Goal: Task Accomplishment & Management: Complete application form

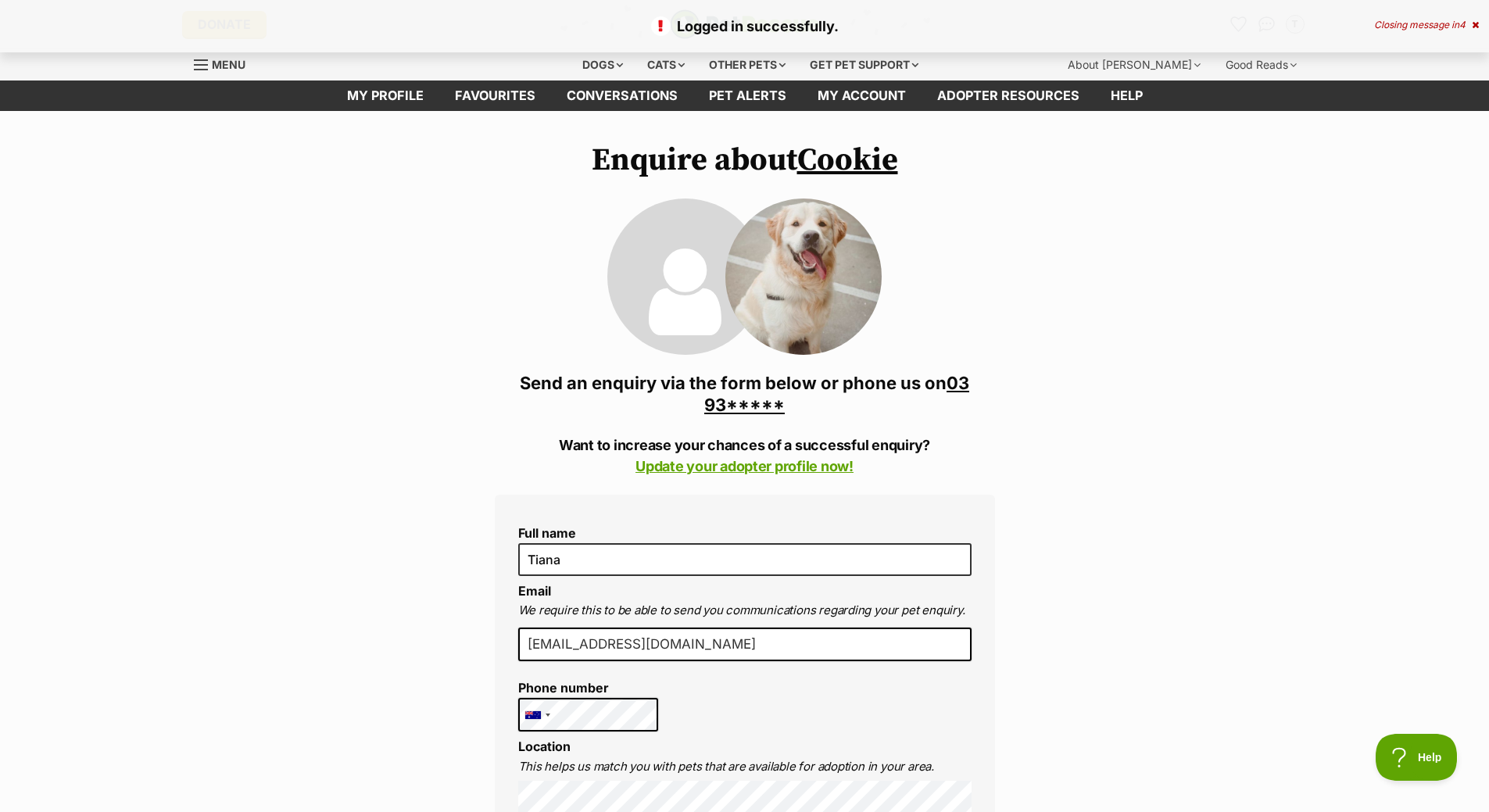
drag, startPoint x: 775, startPoint y: 389, endPoint x: 1008, endPoint y: 416, distance: 234.6
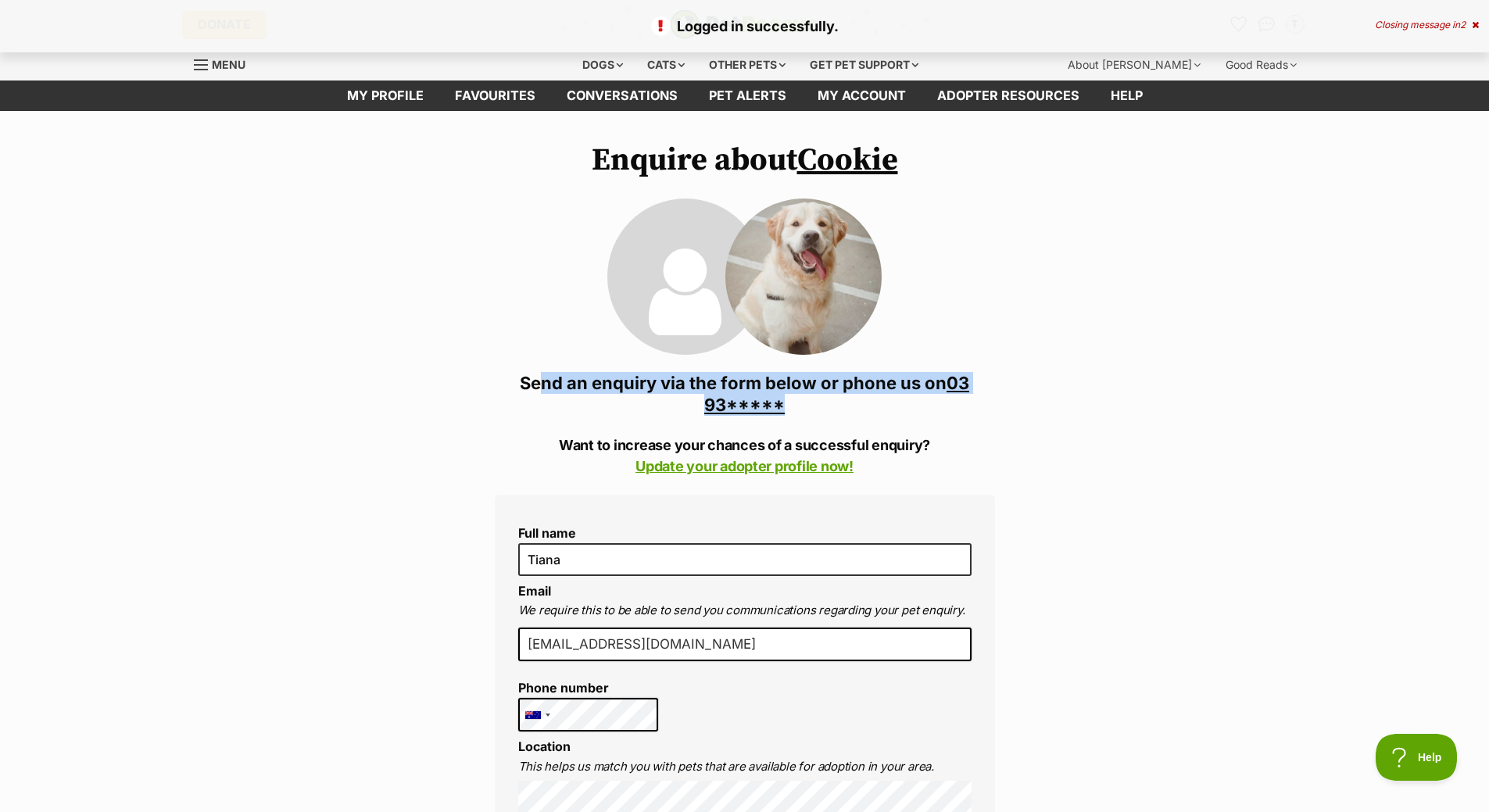
drag, startPoint x: 534, startPoint y: 385, endPoint x: 892, endPoint y: 411, distance: 358.9
click at [892, 411] on h3 "03 9357 0834 Send an enquiry via the form below or phone us on 03 93*****" at bounding box center [745, 393] width 500 height 44
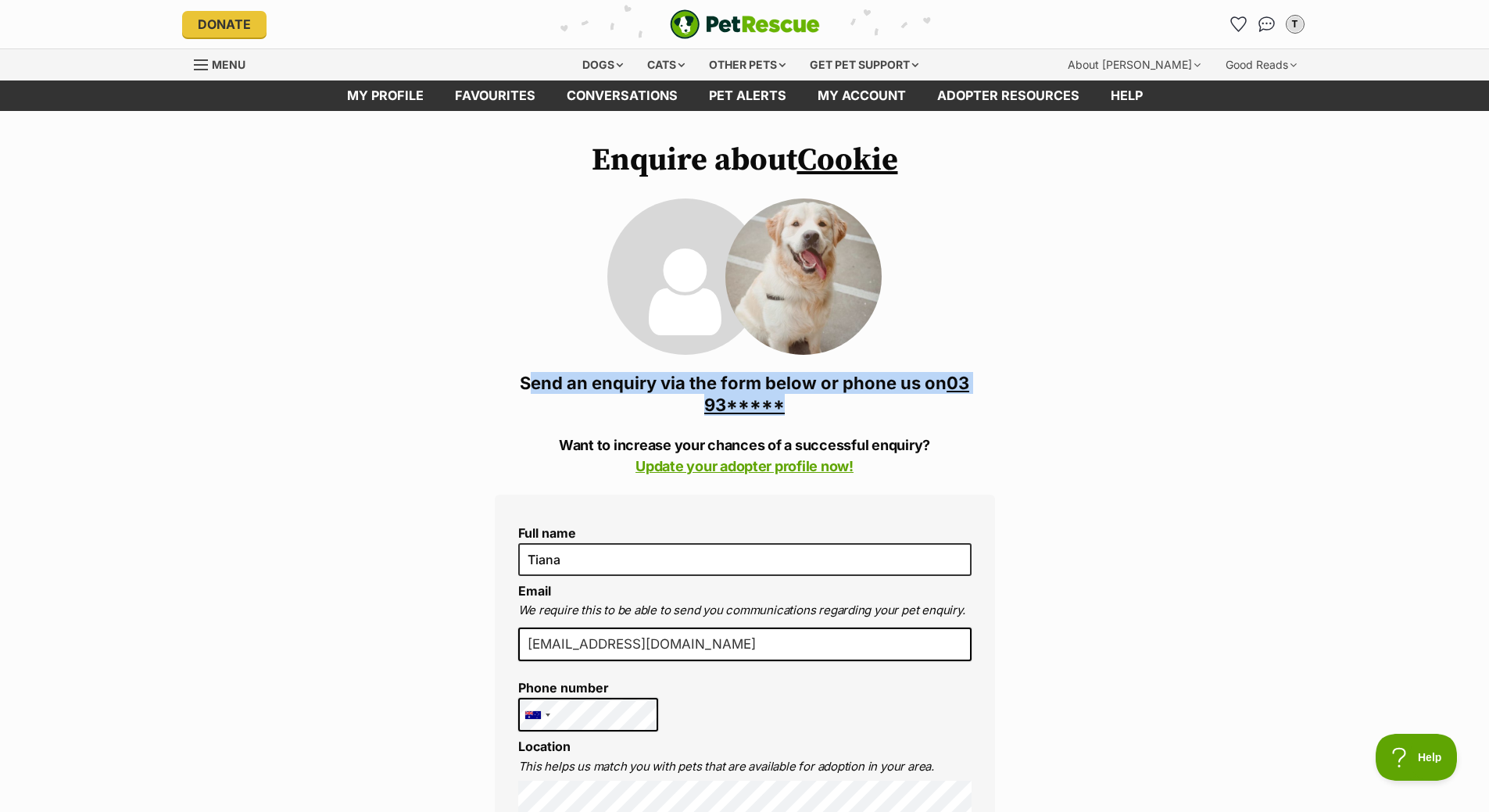
drag, startPoint x: 512, startPoint y: 385, endPoint x: 875, endPoint y: 409, distance: 363.8
click at [875, 409] on h3 "03 9357 0834 Send an enquiry via the form below or phone us on 03 93*****" at bounding box center [745, 393] width 500 height 44
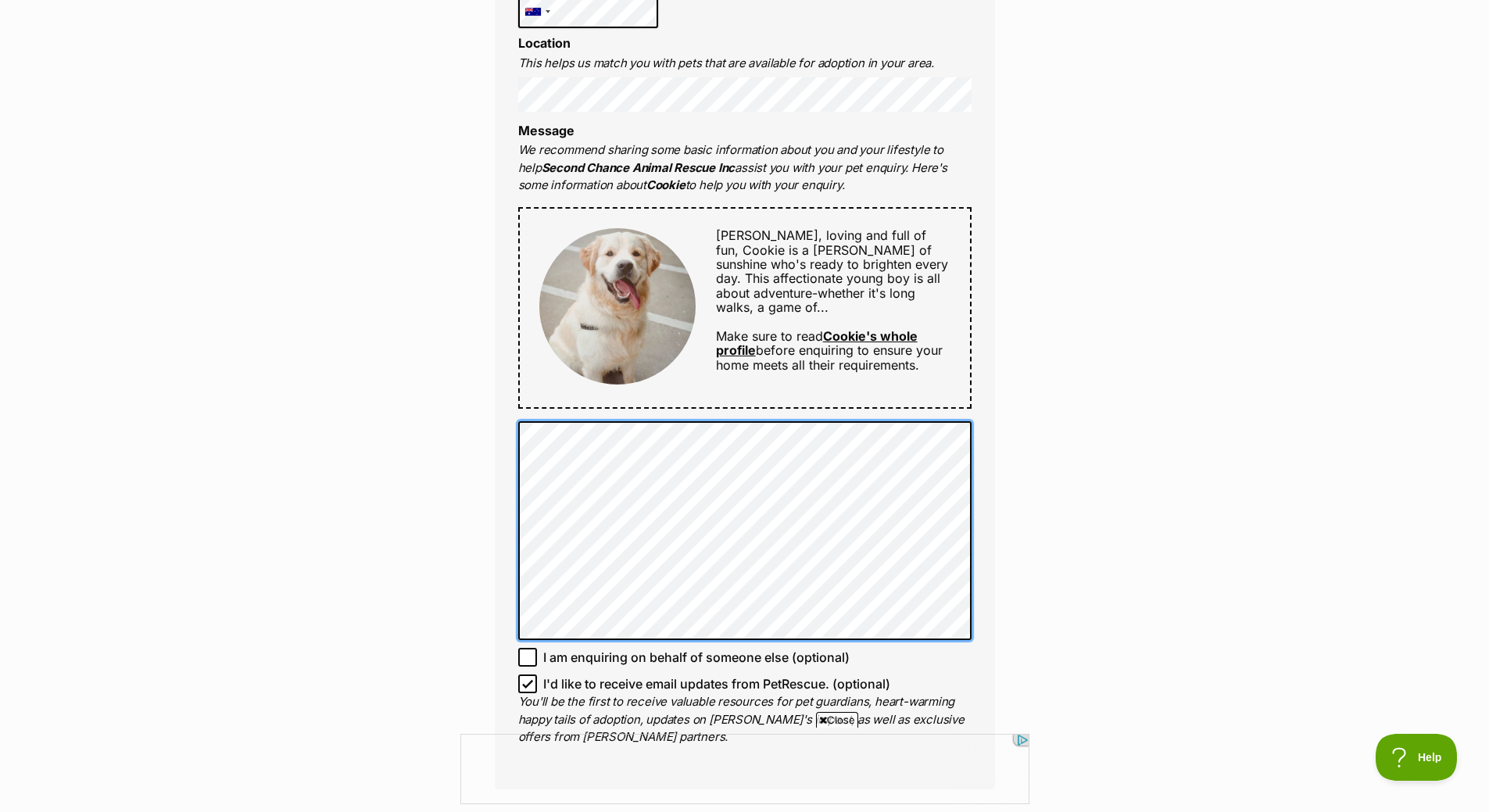
scroll to position [860, 0]
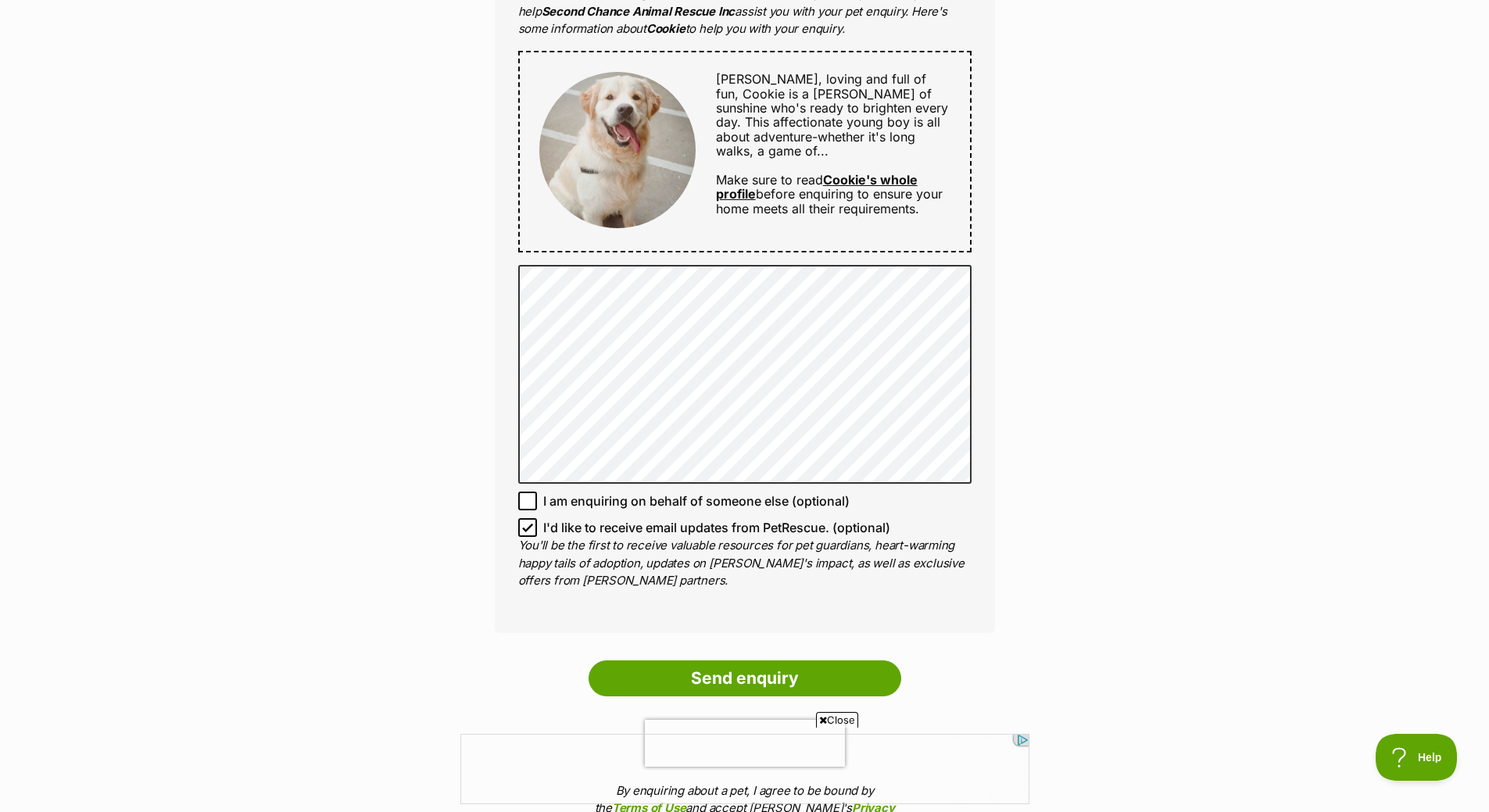
click at [524, 504] on icon at bounding box center [527, 501] width 9 height 7
click at [524, 504] on input "I am enquiring on behalf of someone else (optional)" at bounding box center [528, 501] width 19 height 19
click at [523, 496] on icon at bounding box center [528, 501] width 11 height 11
click at [523, 496] on input "I am enquiring on behalf of someone else (optional)" at bounding box center [528, 501] width 19 height 19
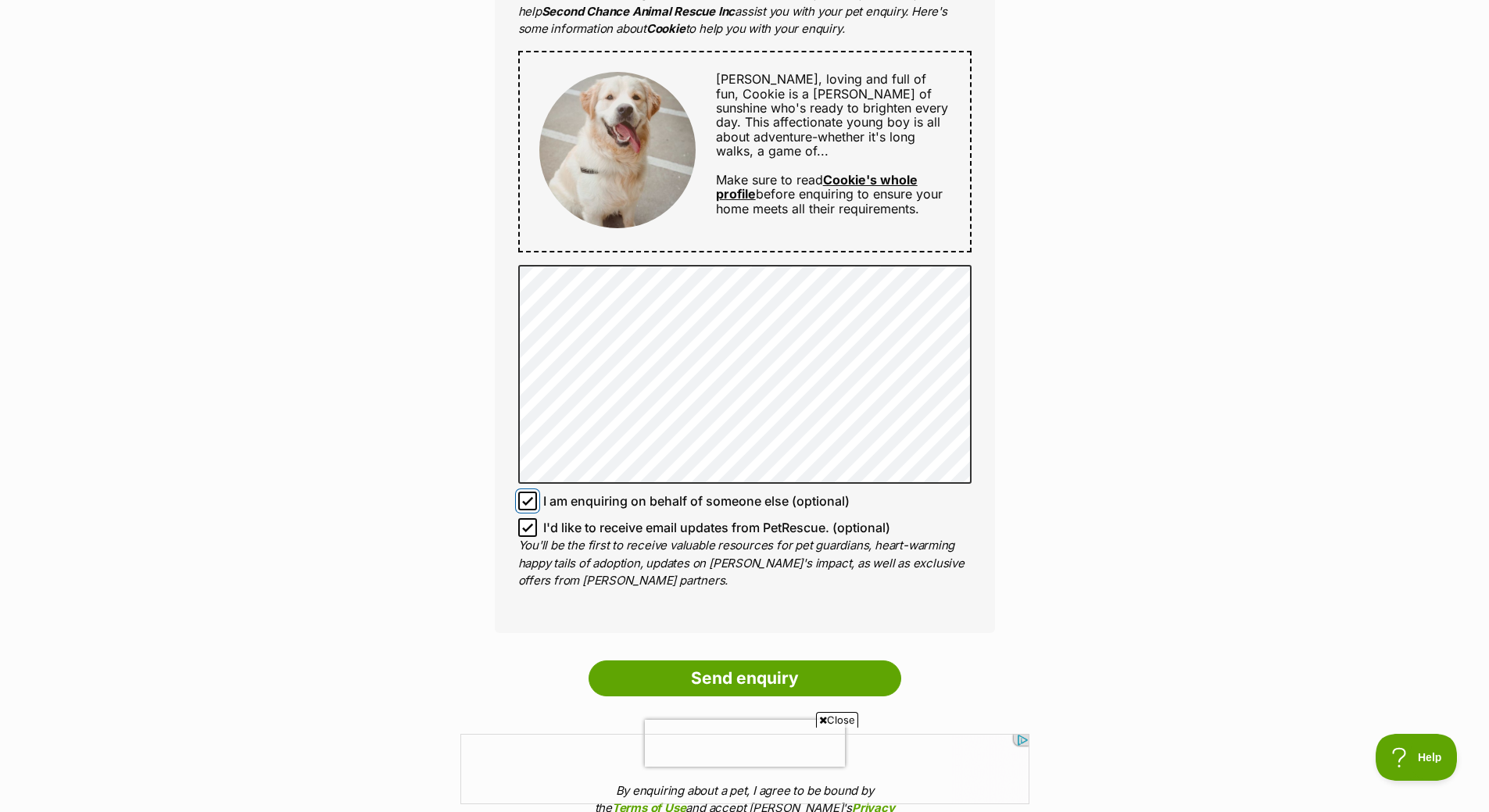
checkbox input "false"
click at [531, 524] on icon at bounding box center [527, 528] width 9 height 7
click at [531, 524] on input "I'd like to receive email updates from PetRescue. (optional)" at bounding box center [528, 528] width 19 height 19
checkbox input "false"
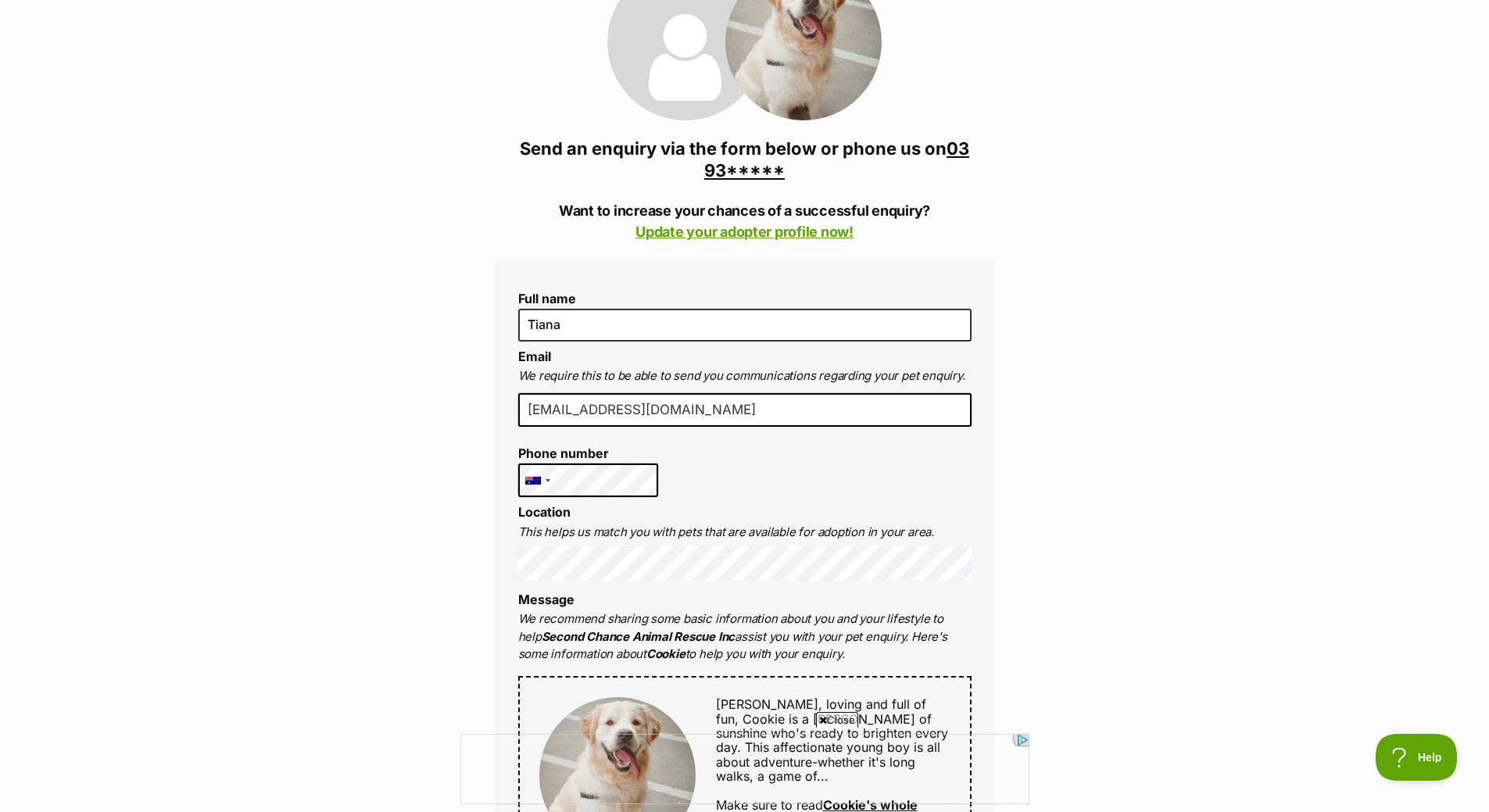
scroll to position [156, 0]
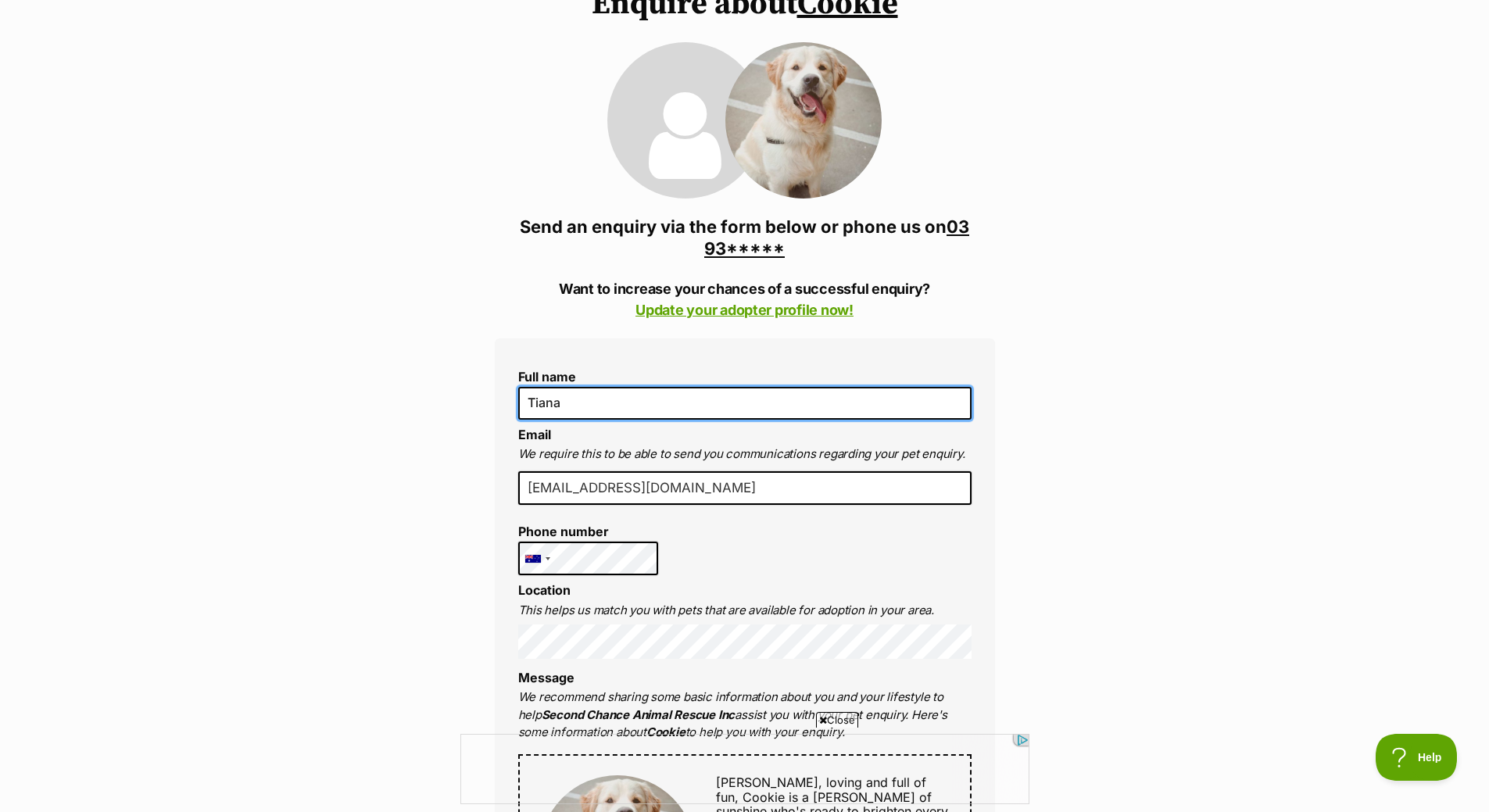
click at [648, 413] on input "Tiana" at bounding box center [744, 403] width 453 height 33
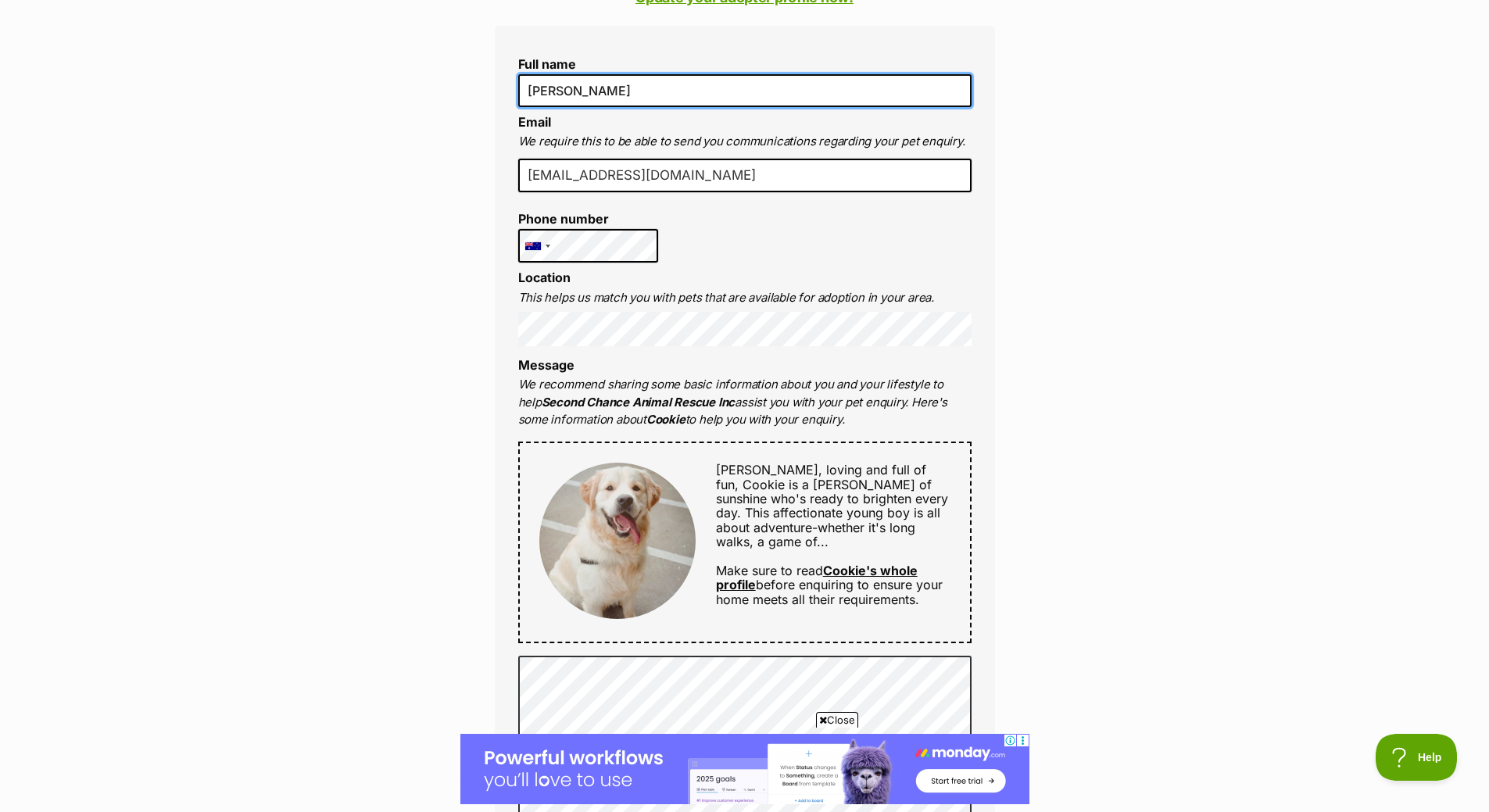
scroll to position [547, 0]
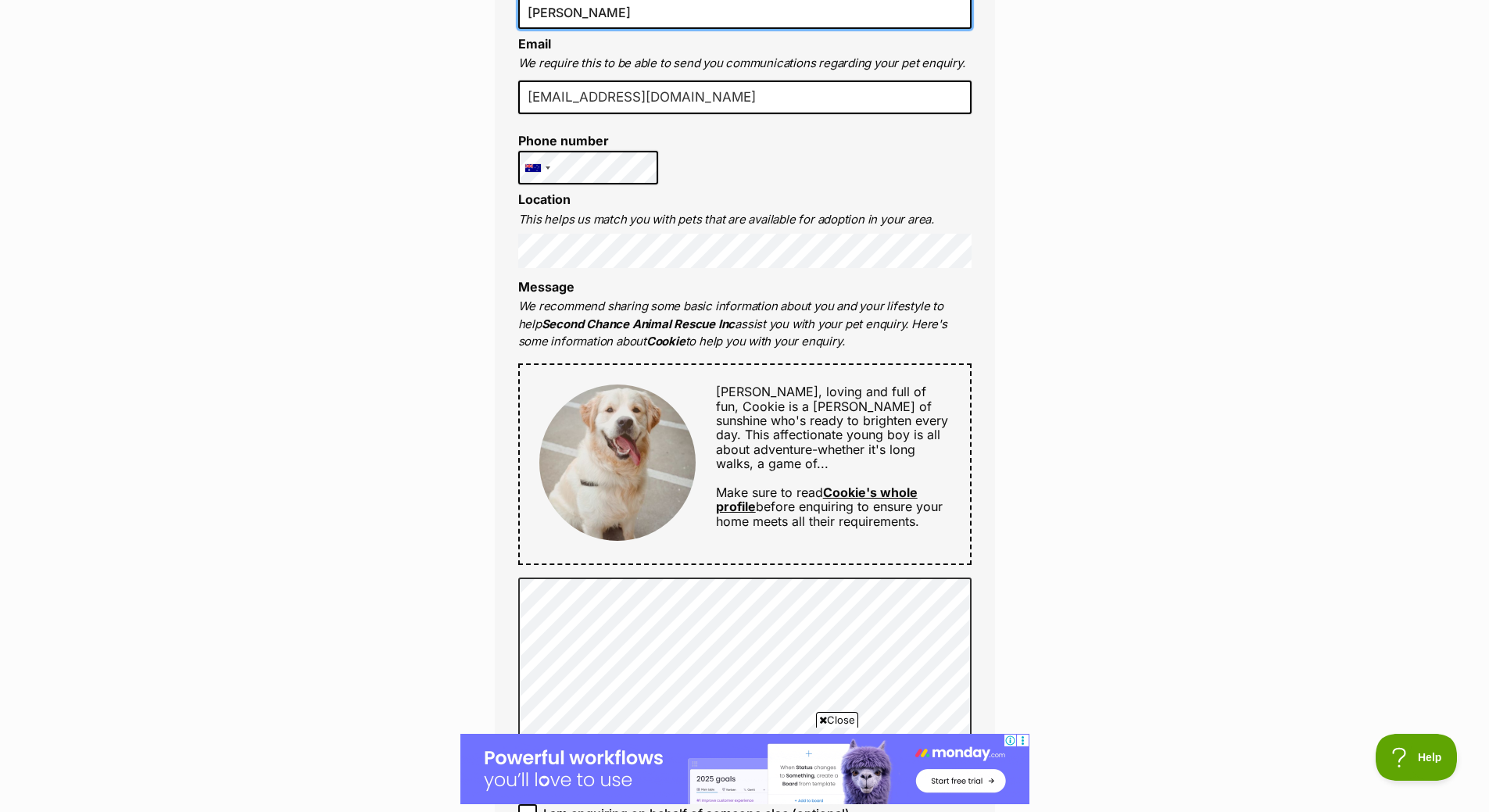
type input "[PERSON_NAME]"
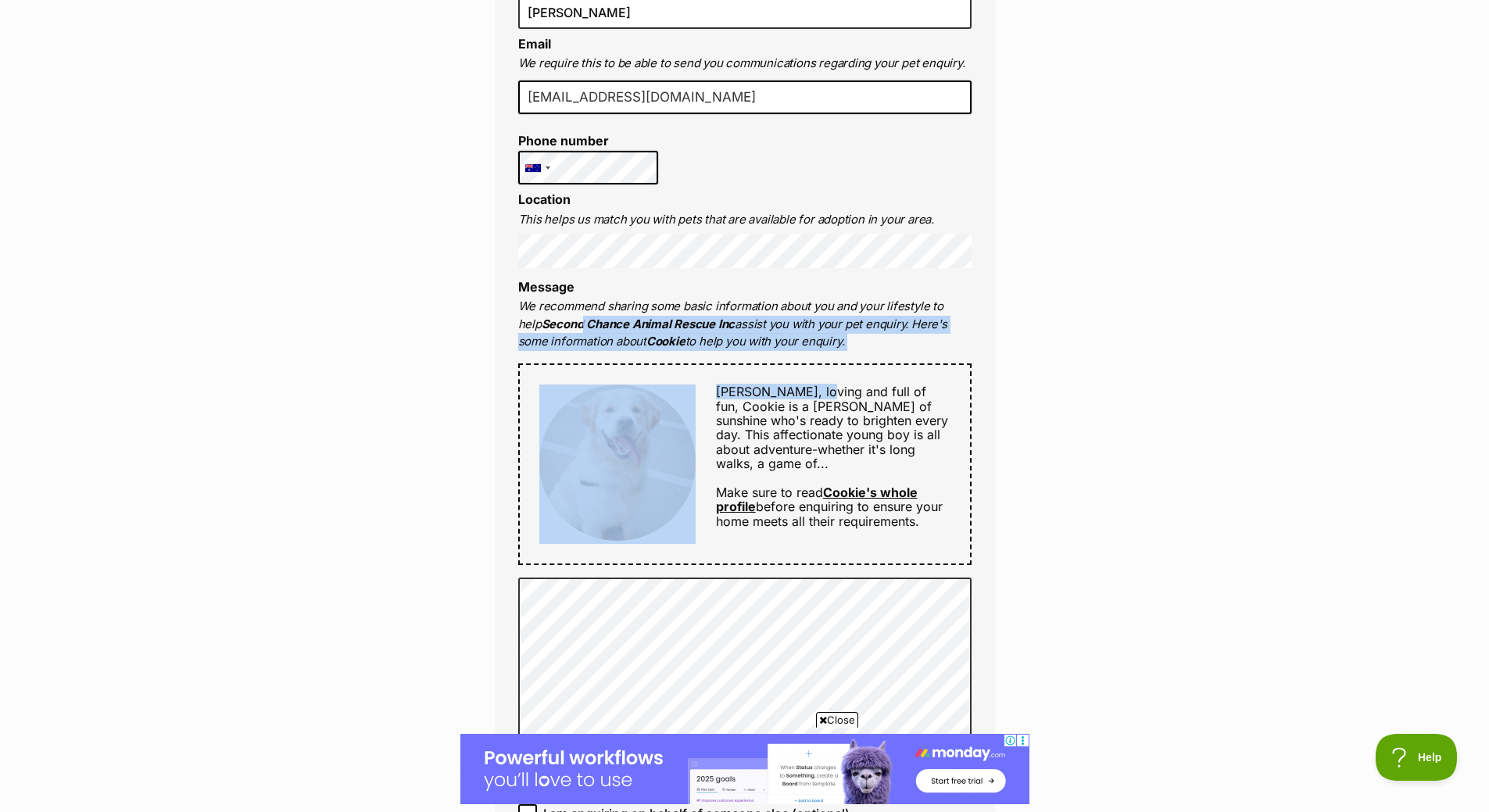
drag, startPoint x: 563, startPoint y: 320, endPoint x: 810, endPoint y: 351, distance: 248.9
click at [810, 351] on div "Full name [PERSON_NAME] Email We require this to be able to send you communicat…" at bounding box center [745, 446] width 500 height 997
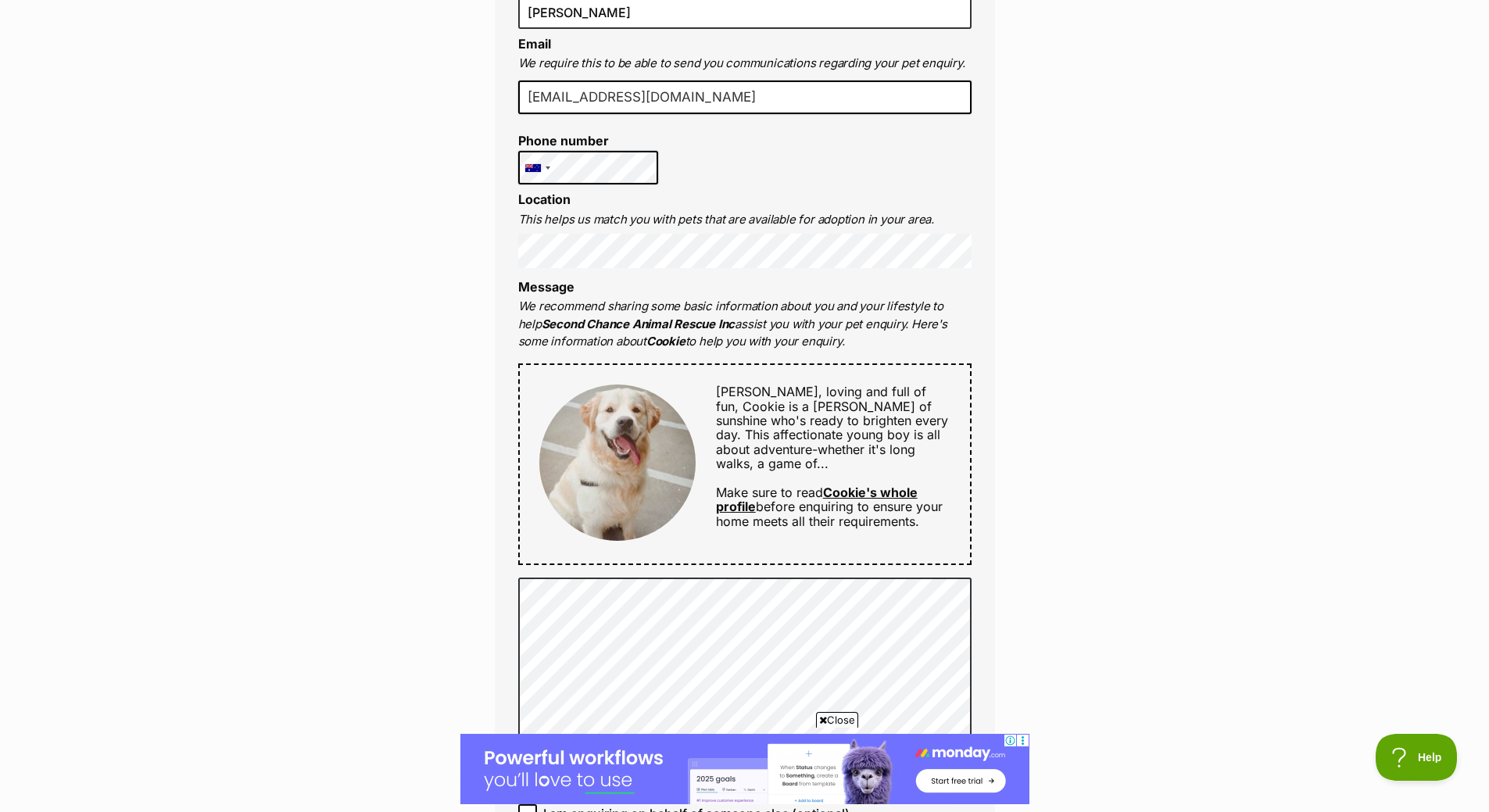
drag, startPoint x: 612, startPoint y: 326, endPoint x: 881, endPoint y: 344, distance: 269.6
click at [881, 344] on p "We recommend sharing some basic information about you and your lifestyle to hel…" at bounding box center [744, 325] width 453 height 53
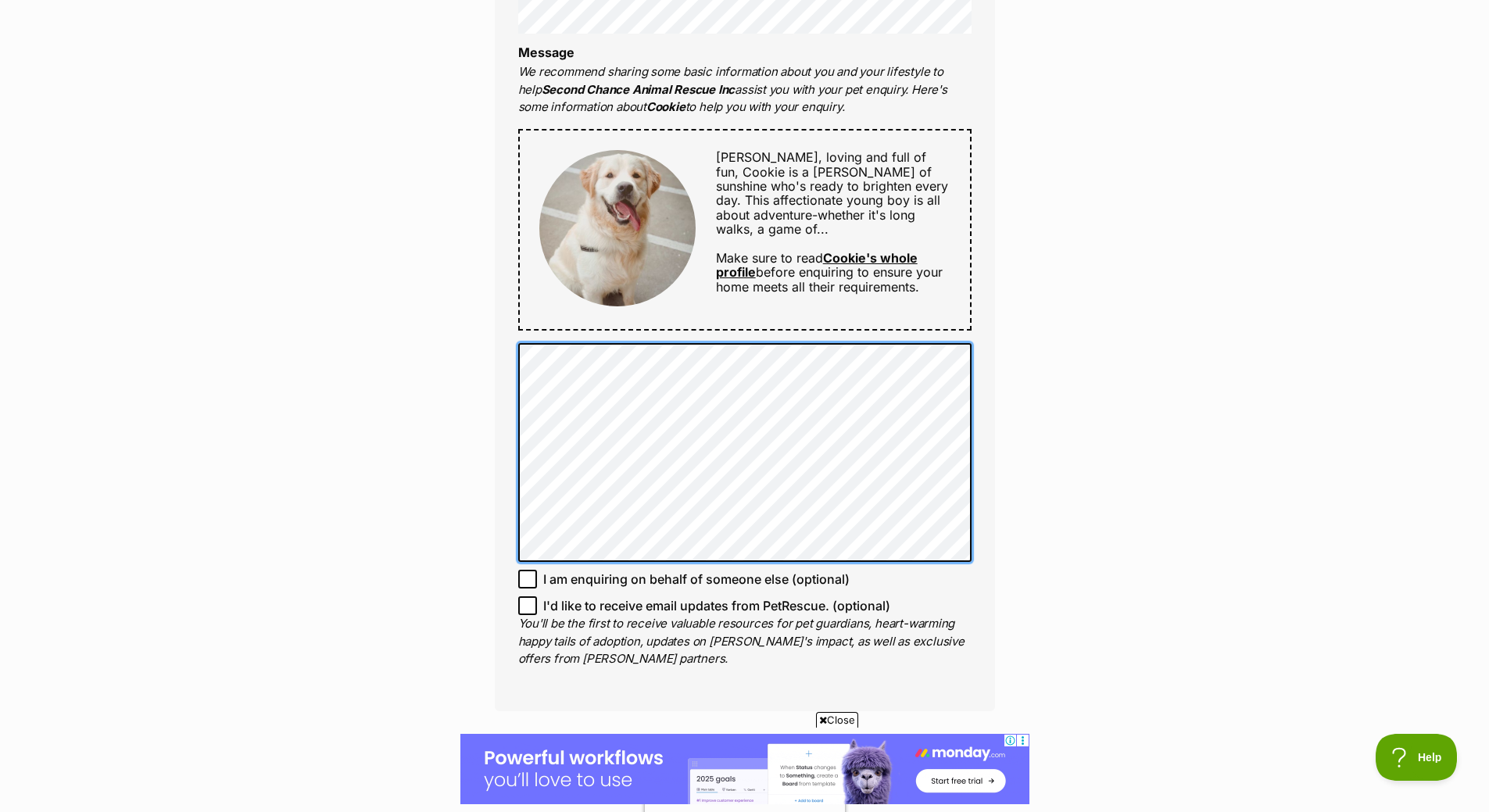
click at [463, 414] on div "Enquire about Cookie 03 9357 0834 Send an enquiry via the form below or phone u…" at bounding box center [744, 206] width 1489 height 1691
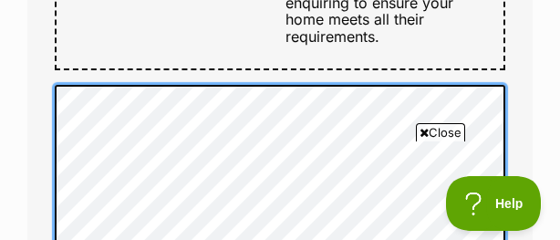
scroll to position [0, 0]
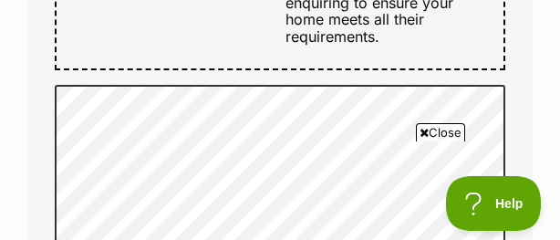
click at [373, 142] on div "Close" at bounding box center [332, 190] width 664 height 100
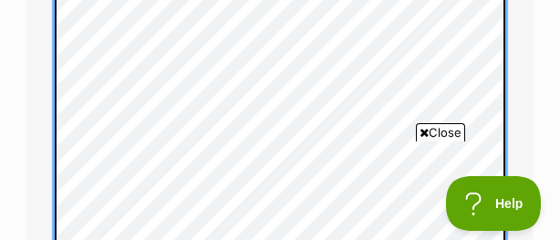
scroll to position [1245, 0]
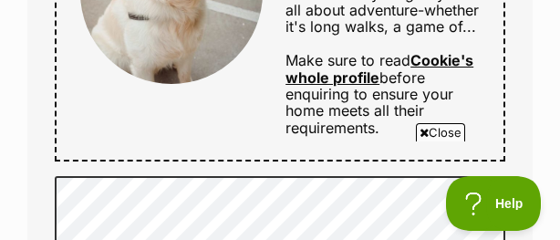
click at [473, 66] on link "Cookie's whole profile" at bounding box center [380, 68] width 188 height 35
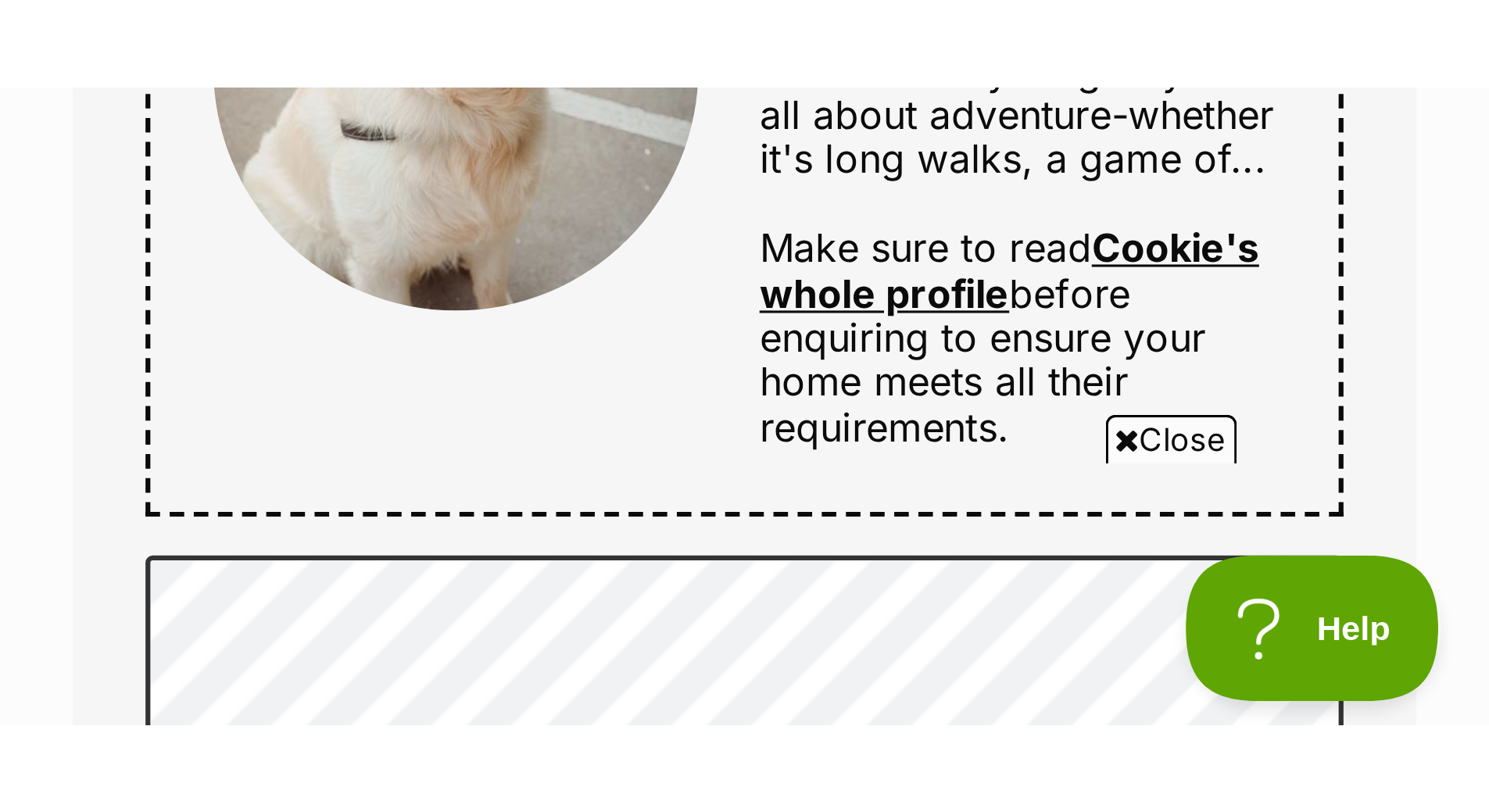
scroll to position [1016, 0]
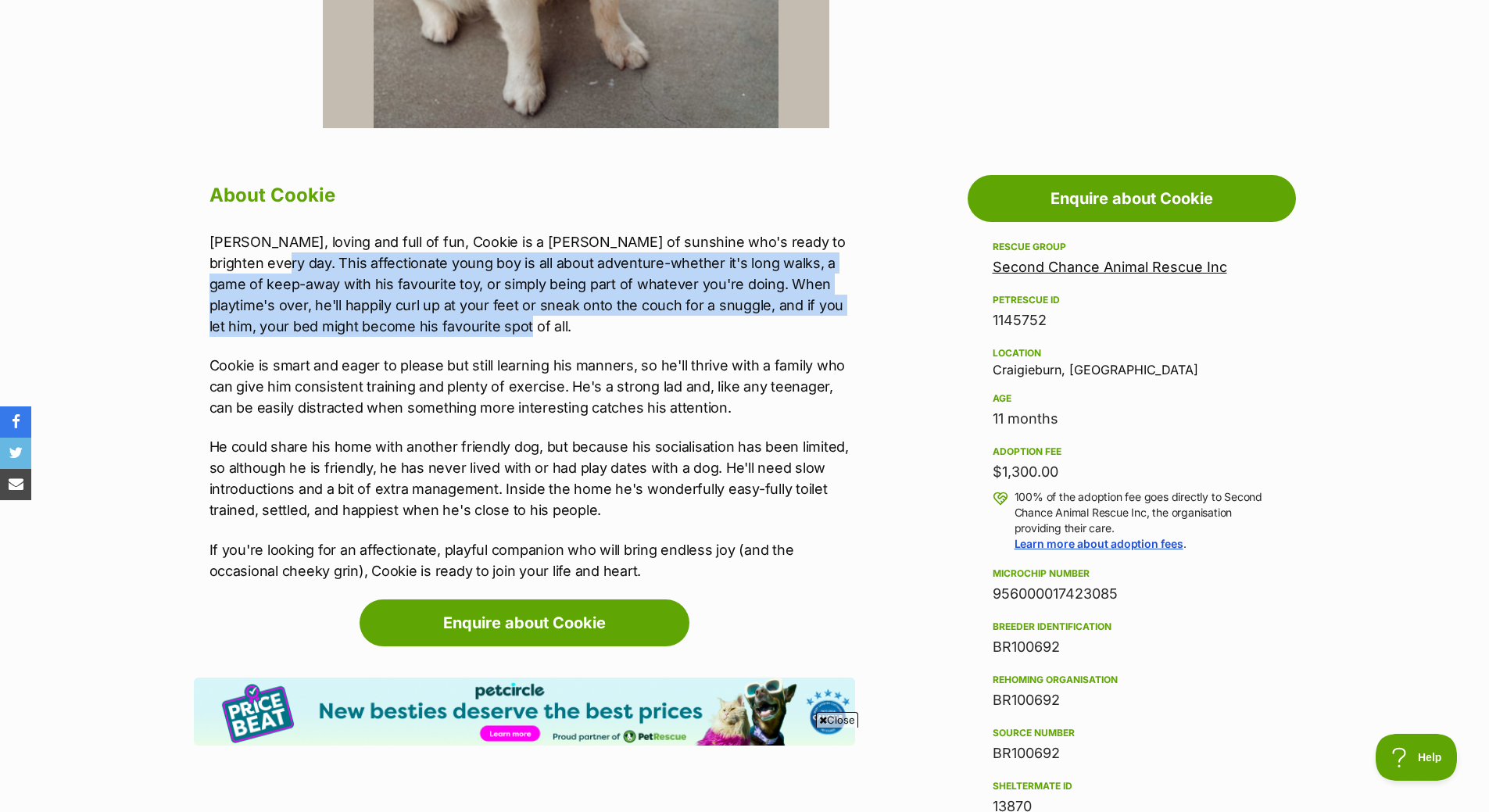
drag, startPoint x: 233, startPoint y: 261, endPoint x: 448, endPoint y: 329, distance: 225.5
click at [448, 329] on p "[PERSON_NAME], loving and full of fun, Cookie is a [PERSON_NAME] of sunshine wh…" at bounding box center [533, 284] width 646 height 105
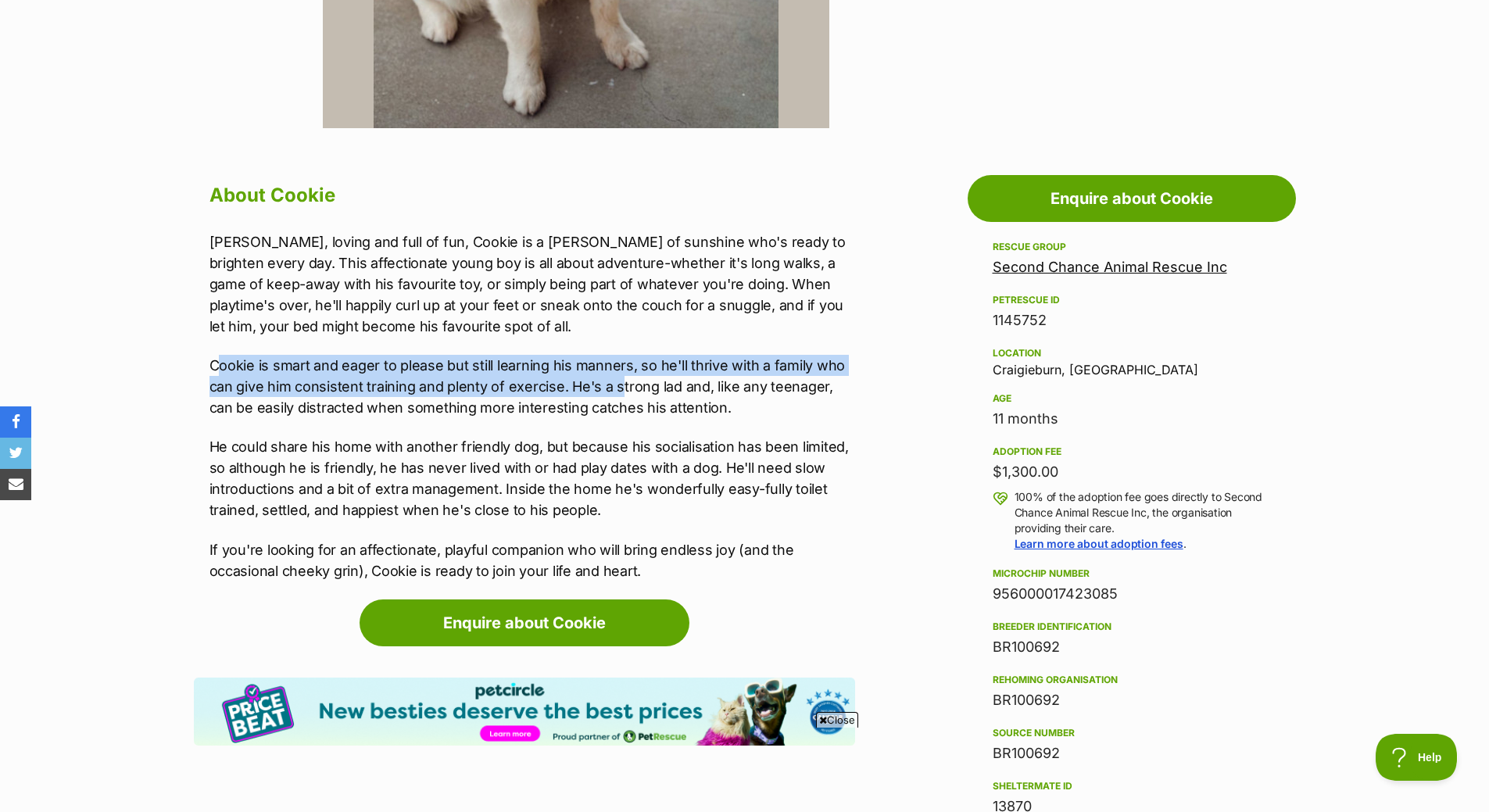
drag, startPoint x: 218, startPoint y: 364, endPoint x: 619, endPoint y: 392, distance: 402.0
click at [619, 392] on p "Cookie is smart and eager to please but still learning his manners, so he'll th…" at bounding box center [533, 386] width 646 height 63
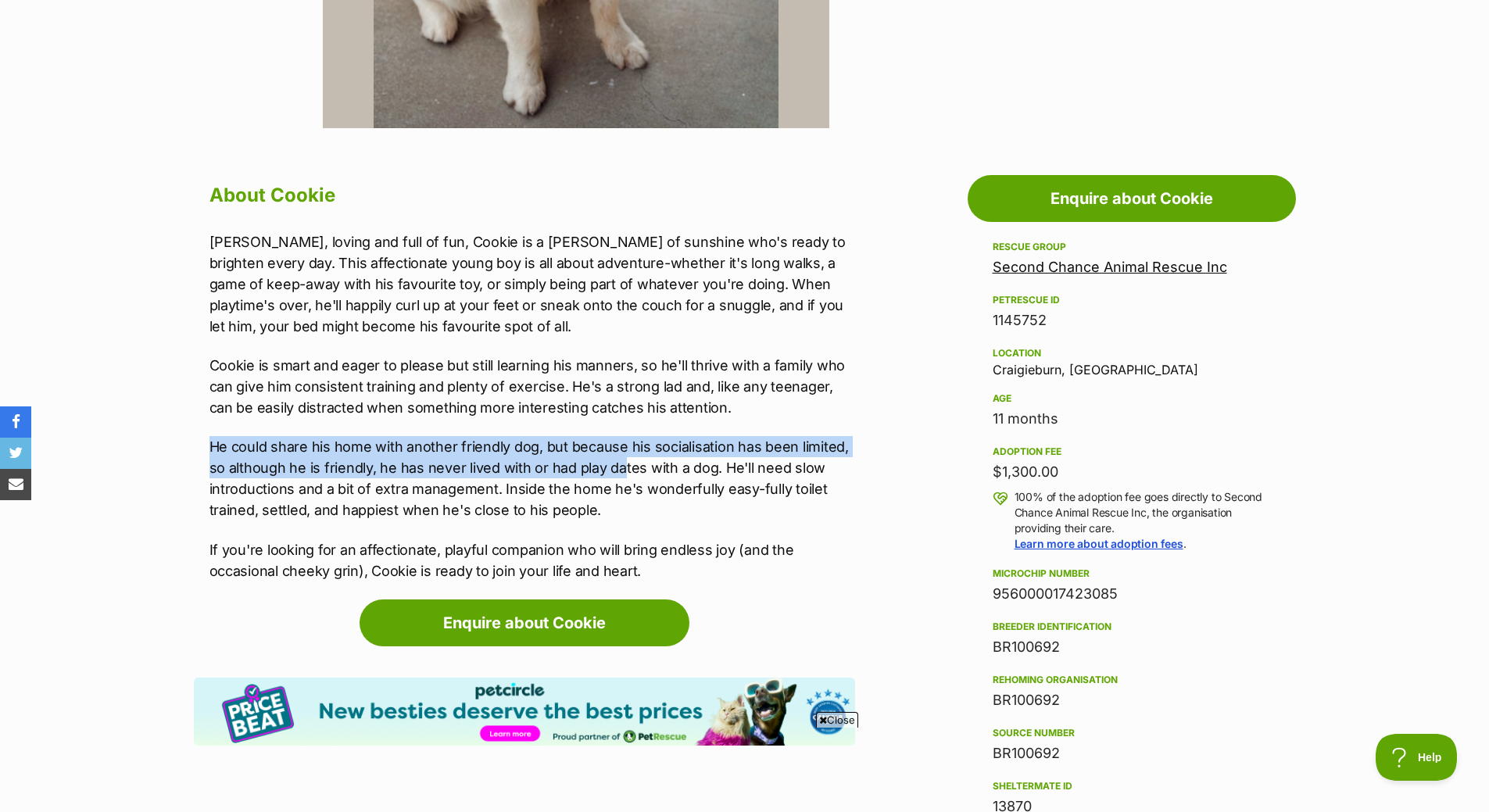
drag, startPoint x: 212, startPoint y: 441, endPoint x: 621, endPoint y: 465, distance: 409.7
click at [621, 465] on p "He could share his home with another friendly dog, but because his socialisatio…" at bounding box center [533, 478] width 646 height 85
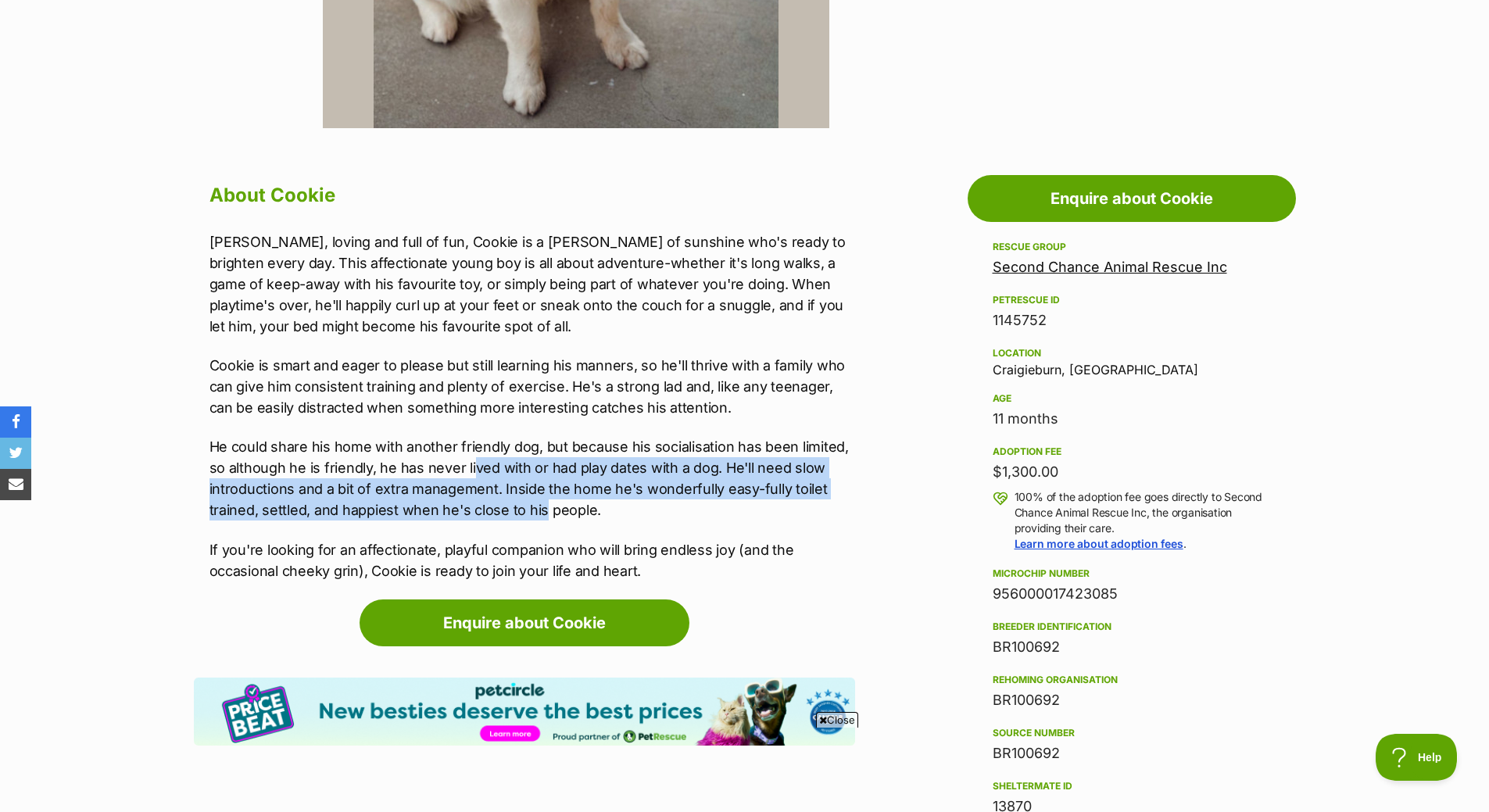
drag, startPoint x: 474, startPoint y: 465, endPoint x: 543, endPoint y: 500, distance: 77.4
click at [543, 500] on p "He could share his home with another friendly dog, but because his socialisatio…" at bounding box center [533, 478] width 646 height 85
drag, startPoint x: 476, startPoint y: 469, endPoint x: 604, endPoint y: 501, distance: 131.9
click at [604, 501] on p "He could share his home with another friendly dog, but because his socialisatio…" at bounding box center [533, 478] width 646 height 85
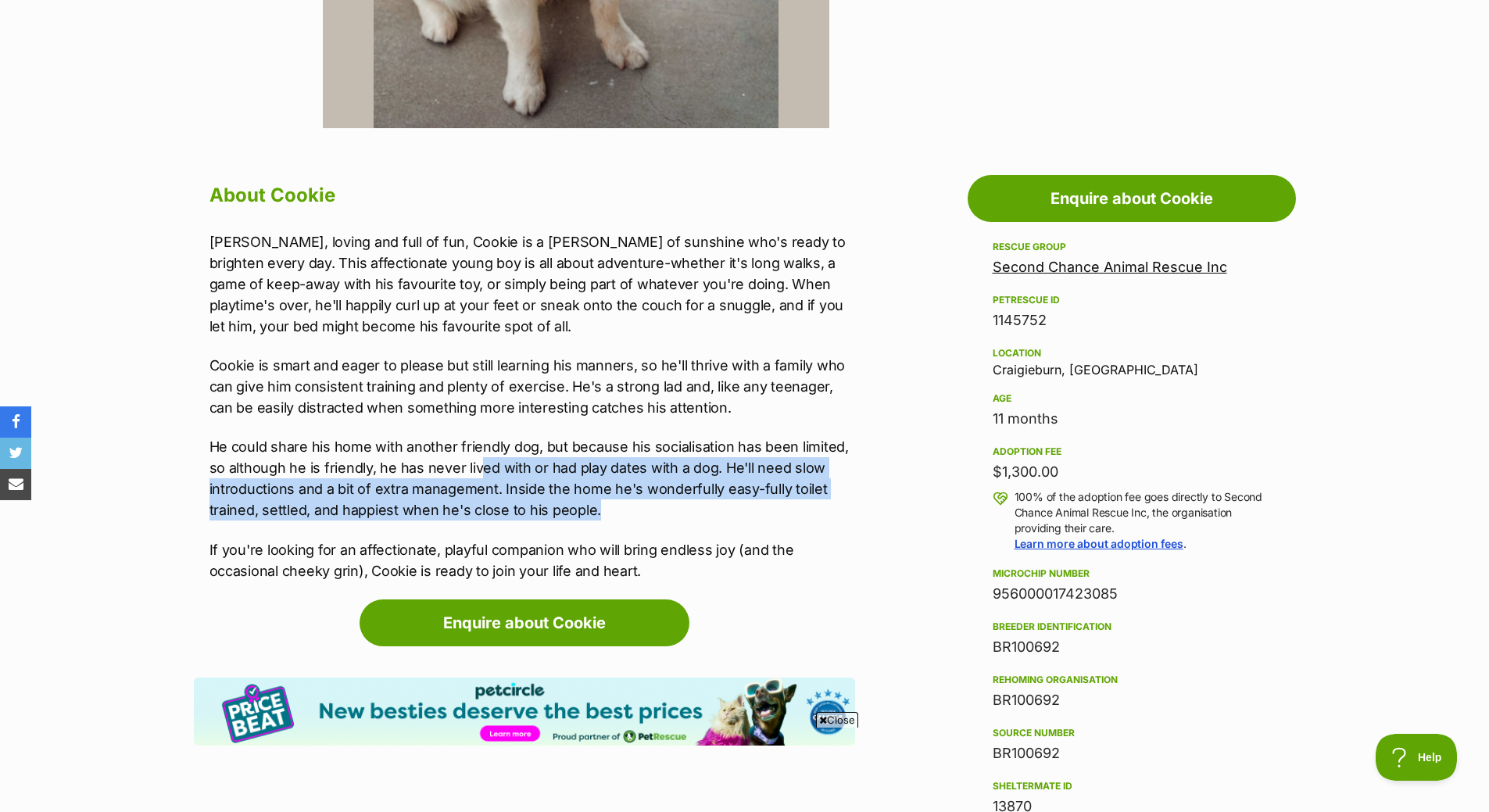
click at [604, 501] on p "He could share his home with another friendly dog, but because his socialisatio…" at bounding box center [533, 478] width 646 height 85
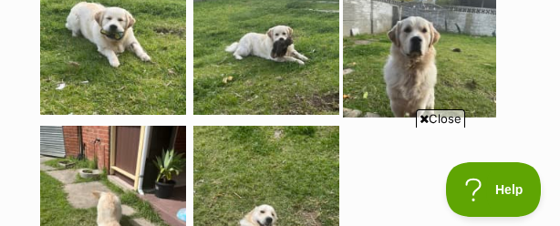
click at [352, 99] on img at bounding box center [419, 40] width 153 height 153
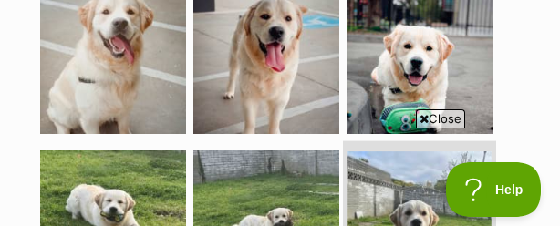
scroll to position [725, 0]
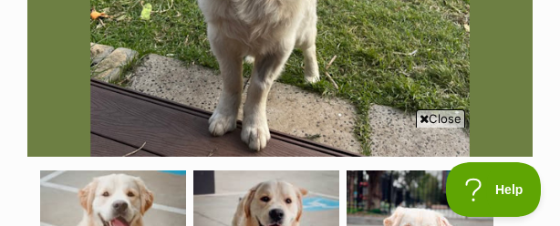
click at [424, 114] on icon at bounding box center [424, 119] width 9 height 12
